Goal: Check status

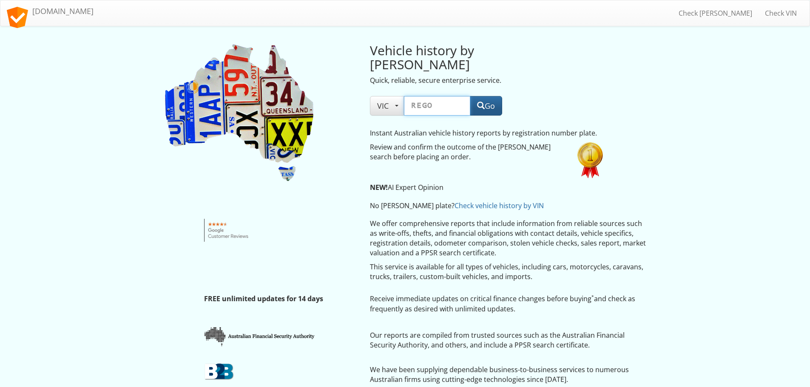
paste input "2AG3CR"
type input "2AG3CR"
click at [482, 102] on span "button" at bounding box center [481, 106] width 8 height 8
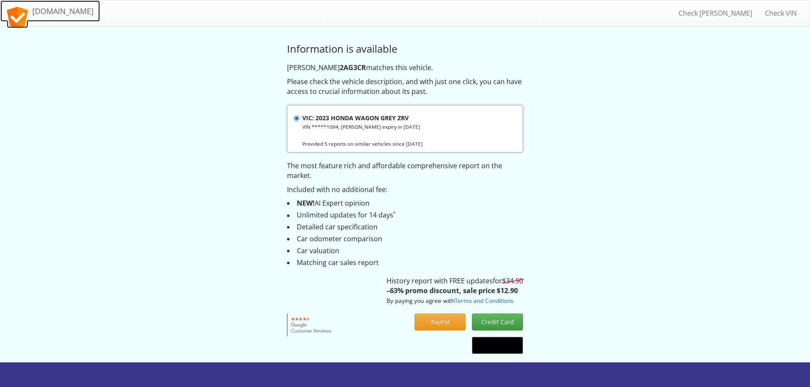
click at [66, 10] on link "[DOMAIN_NAME]" at bounding box center [50, 10] width 100 height 21
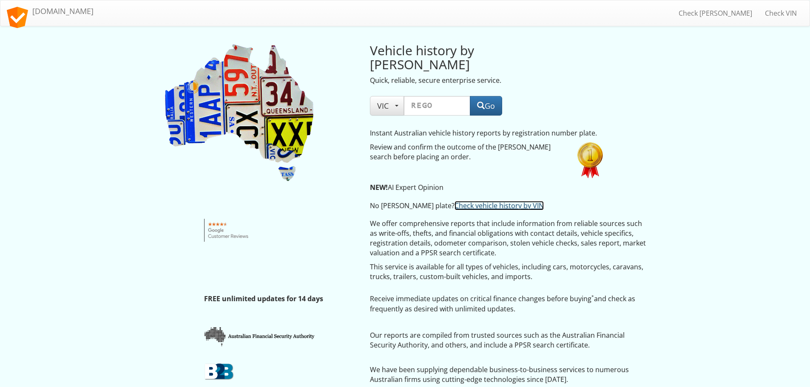
click at [455, 201] on link "Check vehicle history by VIN" at bounding box center [499, 205] width 89 height 9
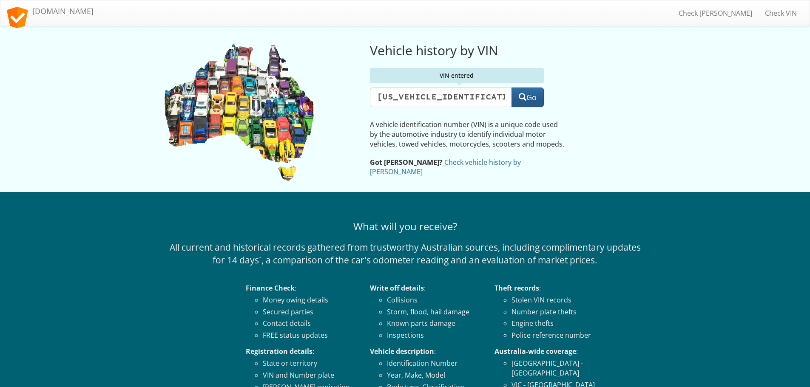
type input "6G1FL5EP3FL127056"
click at [524, 102] on button "Go" at bounding box center [528, 98] width 32 height 20
